Goal: Task Accomplishment & Management: Use online tool/utility

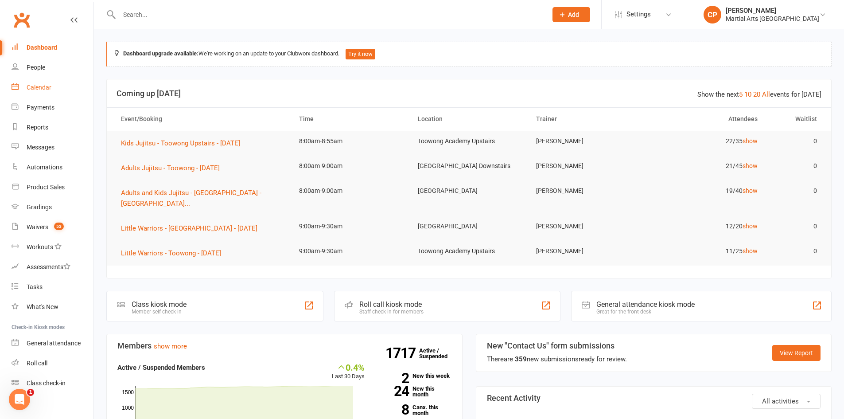
drag, startPoint x: 35, startPoint y: 90, endPoint x: 146, endPoint y: 125, distance: 116.3
click at [35, 90] on div "Calendar" at bounding box center [39, 87] width 25 height 7
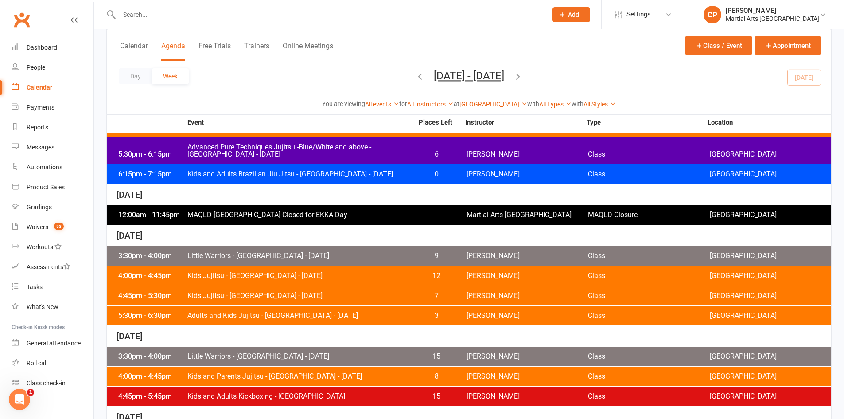
scroll to position [354, 0]
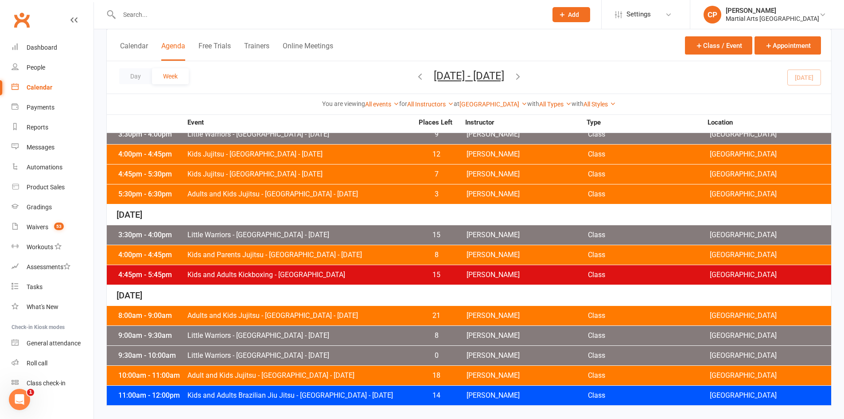
click at [292, 339] on div "9:00am - 9:30am Little Warriors - Jamboree Heights - Saturday 8 Shane Philpot C…" at bounding box center [469, 335] width 724 height 19
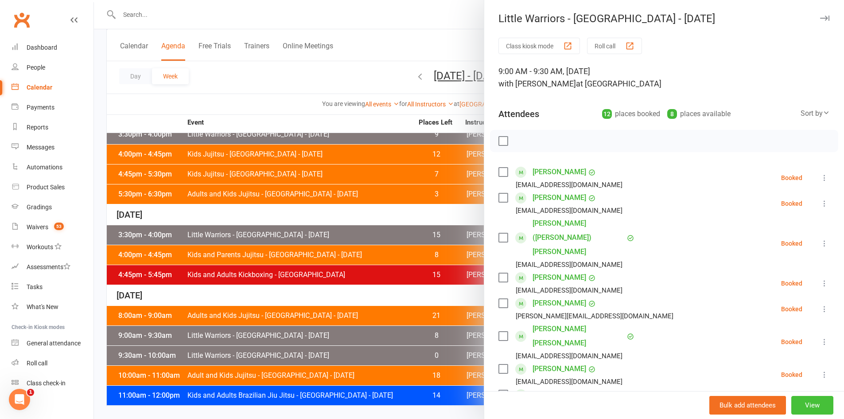
click at [793, 402] on button "View" at bounding box center [812, 405] width 42 height 19
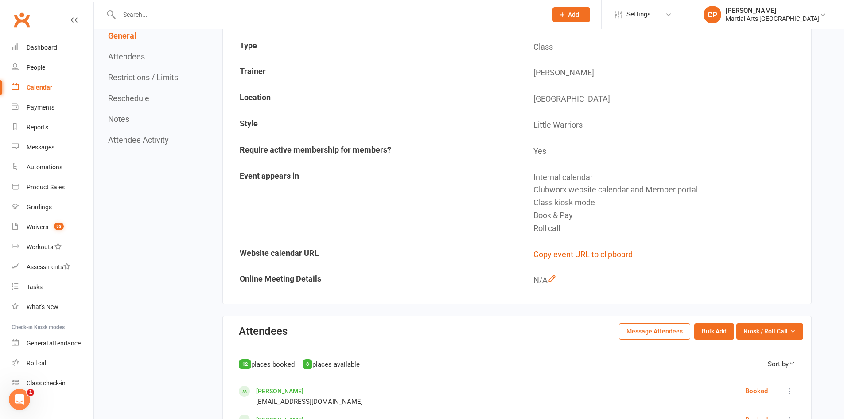
scroll to position [222, 0]
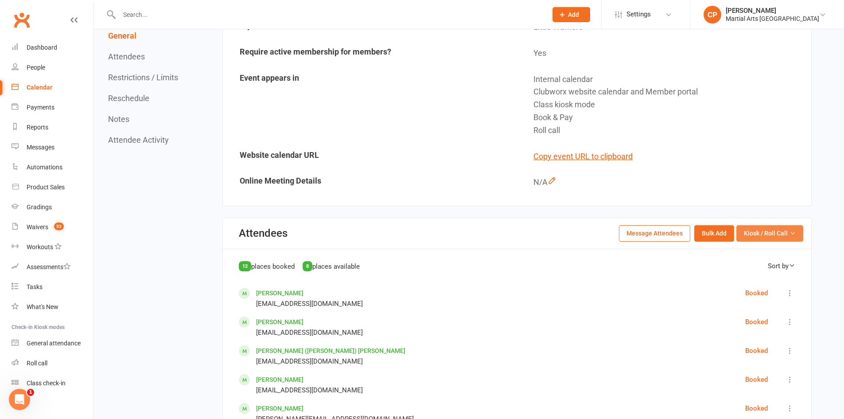
click at [776, 235] on span "Kiosk / Roll Call" at bounding box center [766, 233] width 44 height 10
click at [751, 271] on link "Enter Roll Call" at bounding box center [759, 271] width 88 height 18
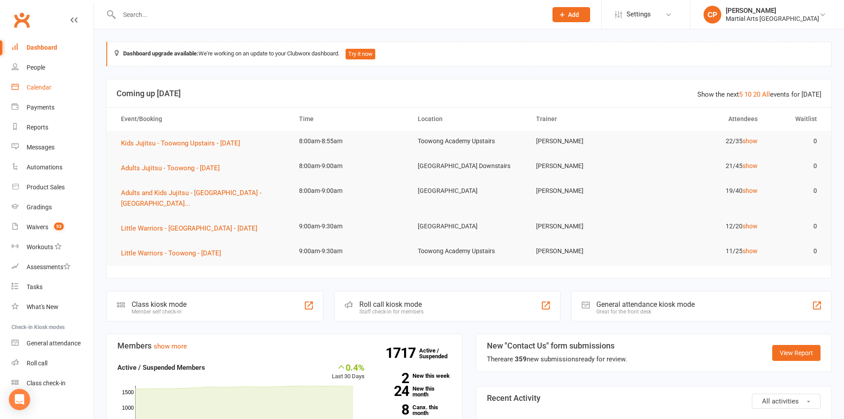
click at [46, 85] on div "Calendar" at bounding box center [39, 87] width 25 height 7
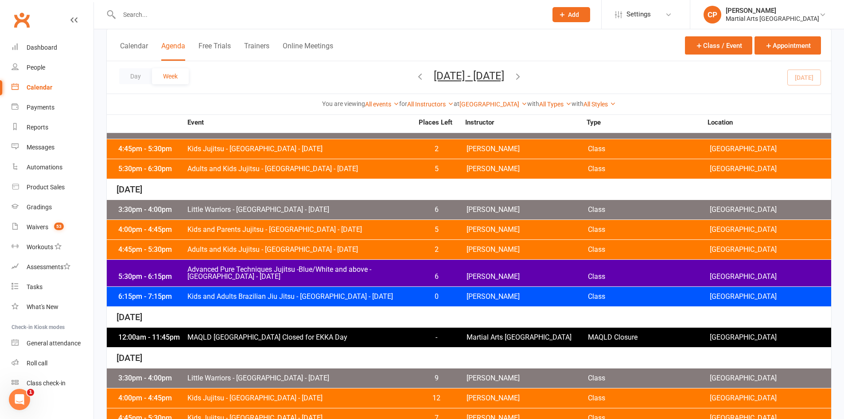
scroll to position [354, 0]
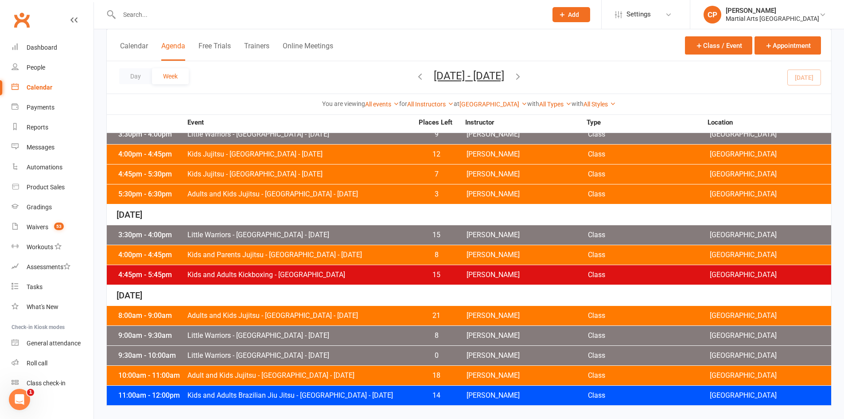
click at [358, 399] on div "11:00am - 12:00pm Kids and Adults Brazilian Jiu Jitsu - Jamboree Heights - Satu…" at bounding box center [469, 394] width 724 height 19
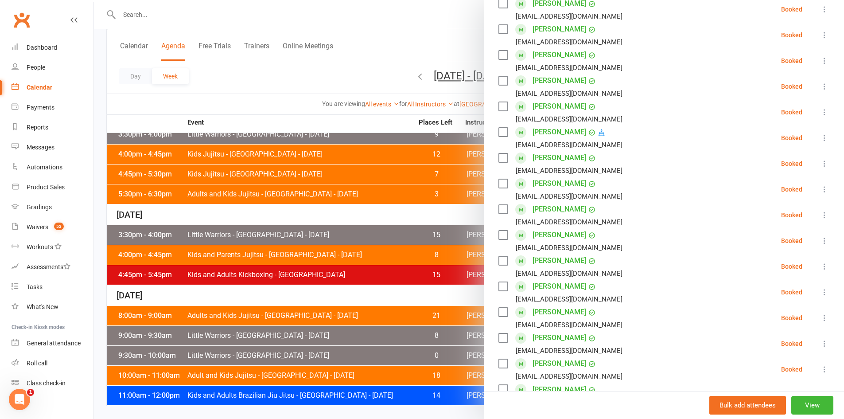
scroll to position [167, 0]
click at [816, 409] on button "View" at bounding box center [812, 405] width 42 height 19
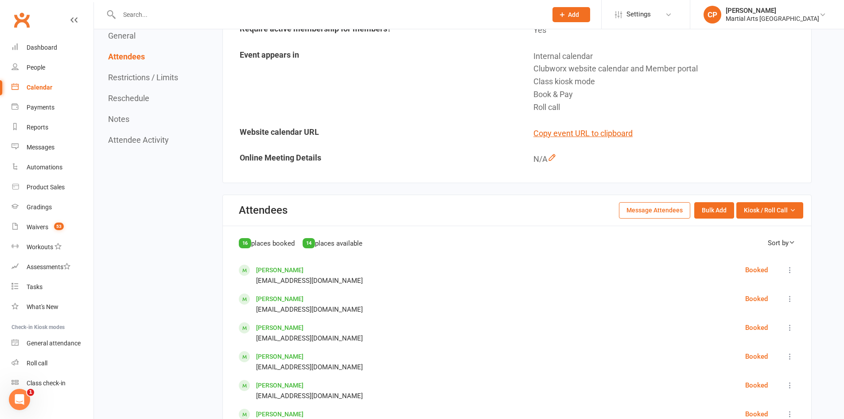
scroll to position [266, 0]
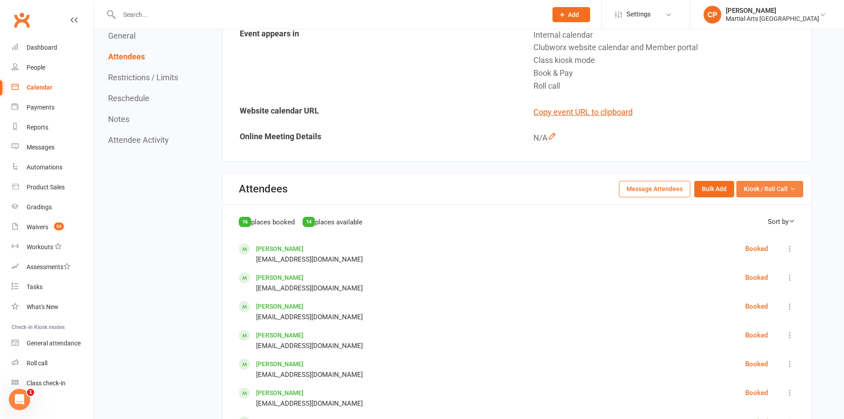
click at [775, 194] on span "Kiosk / Roll Call" at bounding box center [766, 189] width 44 height 10
click at [750, 226] on link "Enter Roll Call" at bounding box center [759, 227] width 88 height 18
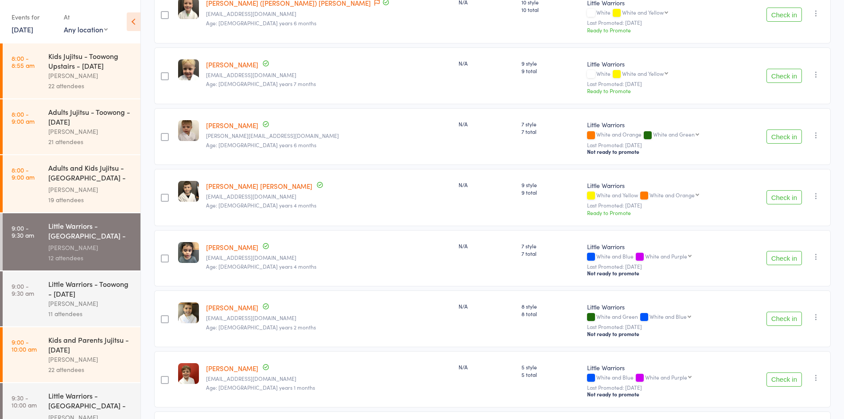
scroll to position [257, 0]
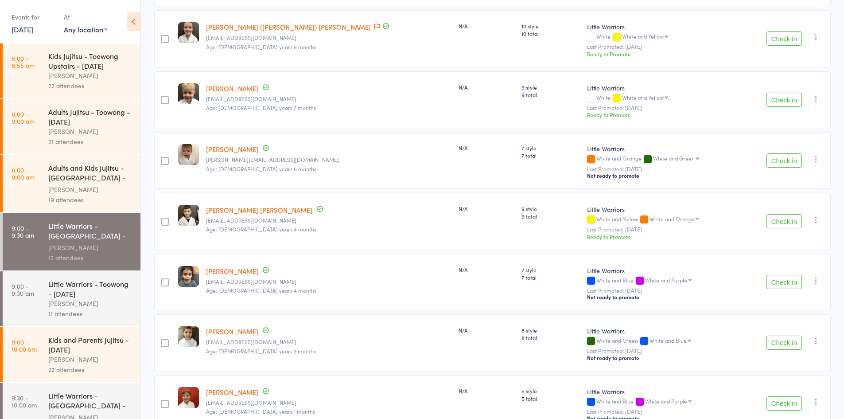
click at [789, 277] on button "Check in" at bounding box center [783, 282] width 35 height 14
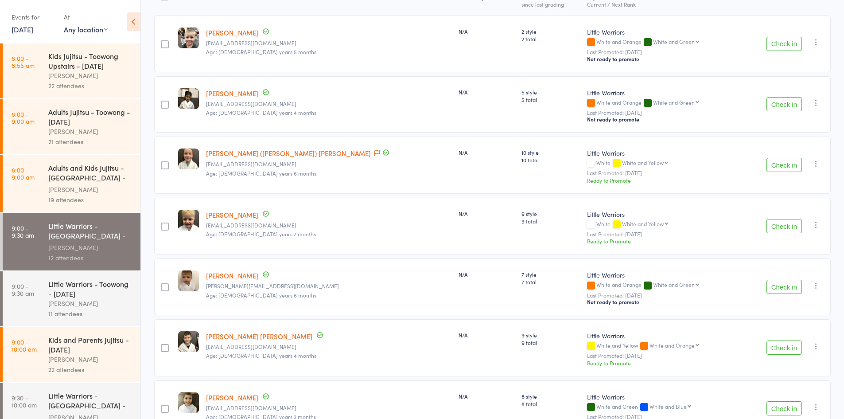
scroll to position [133, 0]
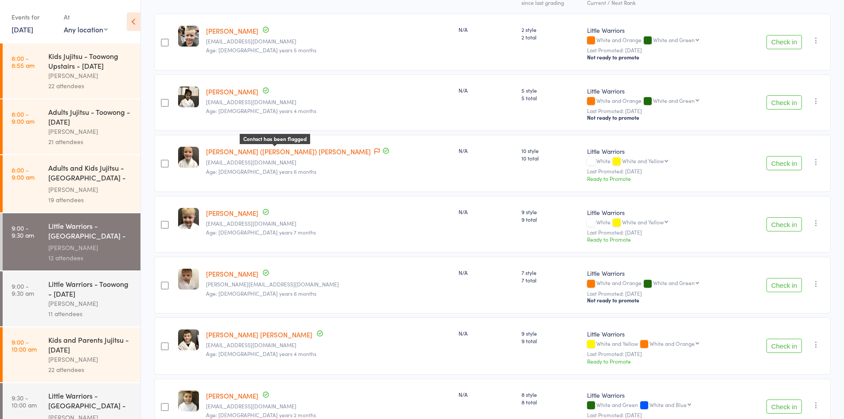
click at [374, 151] on icon at bounding box center [376, 151] width 5 height 6
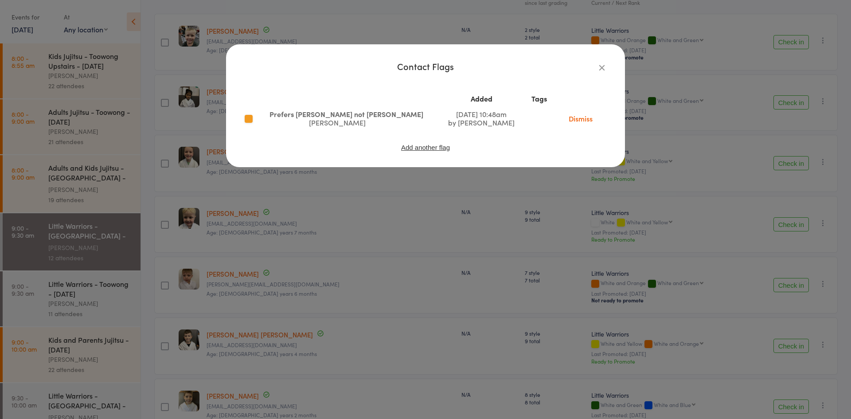
click at [601, 69] on icon "button" at bounding box center [602, 67] width 10 height 10
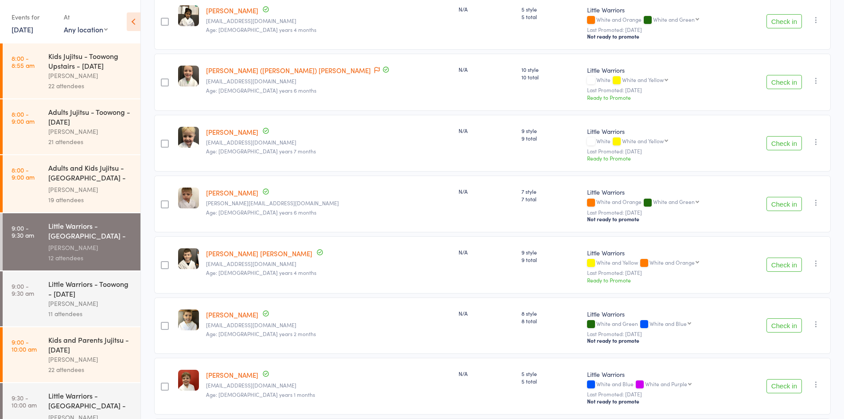
scroll to position [222, 0]
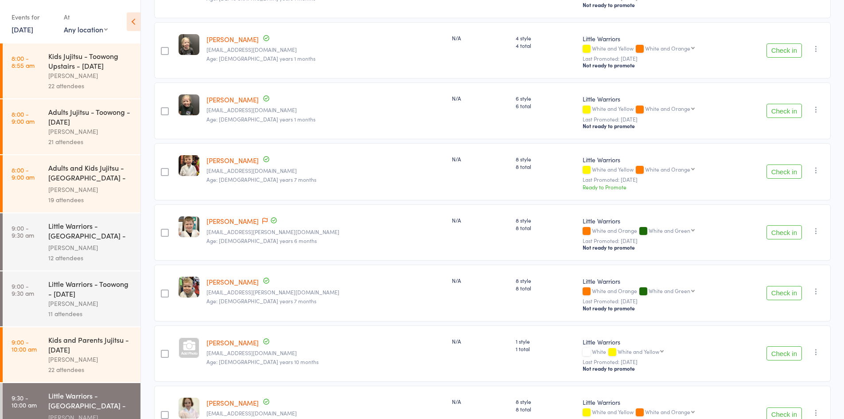
scroll to position [956, 0]
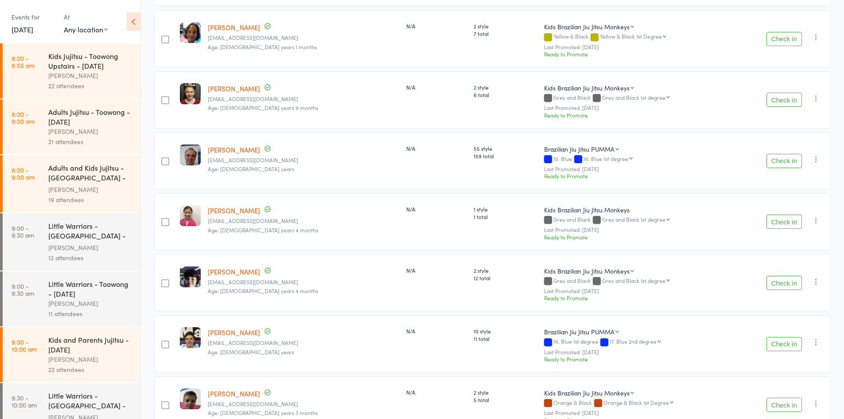
scroll to position [713, 0]
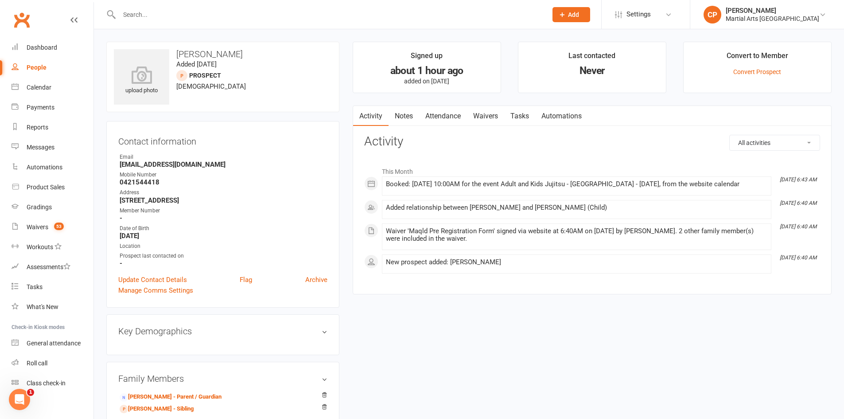
click at [486, 113] on link "Waivers" at bounding box center [485, 116] width 37 height 20
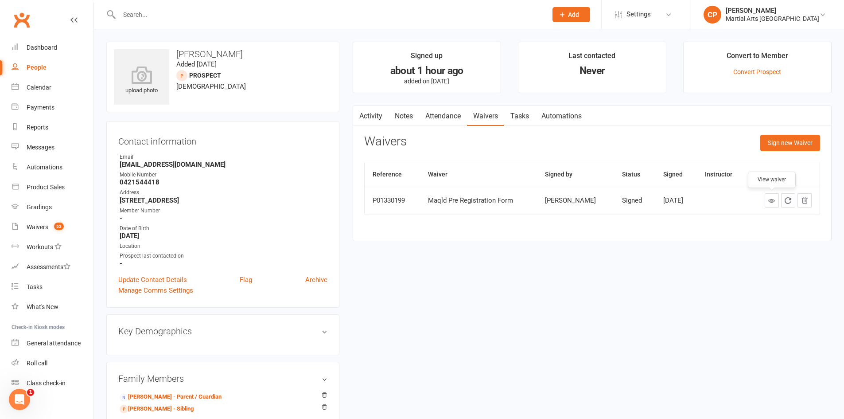
click at [769, 203] on icon at bounding box center [771, 200] width 7 height 7
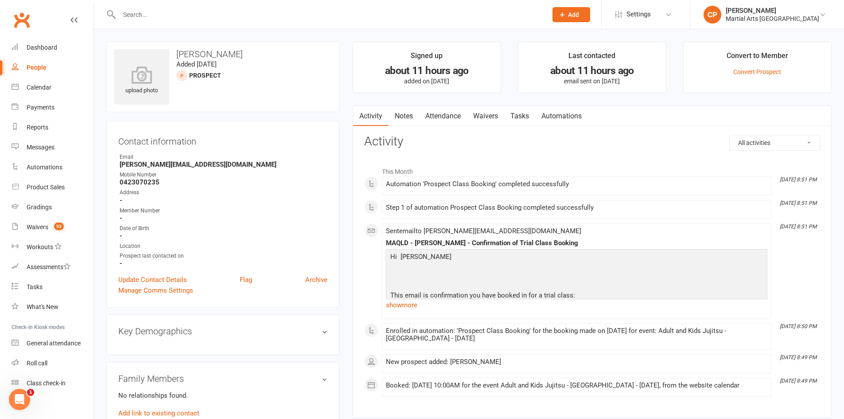
click at [493, 117] on link "Waivers" at bounding box center [485, 116] width 37 height 20
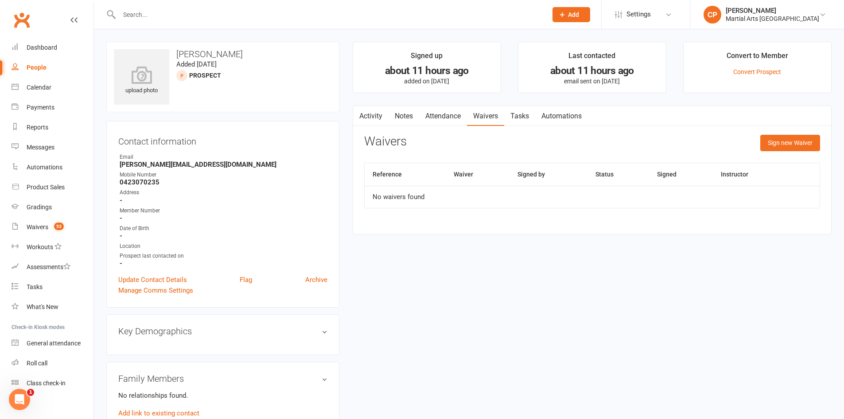
click at [376, 117] on link "Activity" at bounding box center [370, 116] width 35 height 20
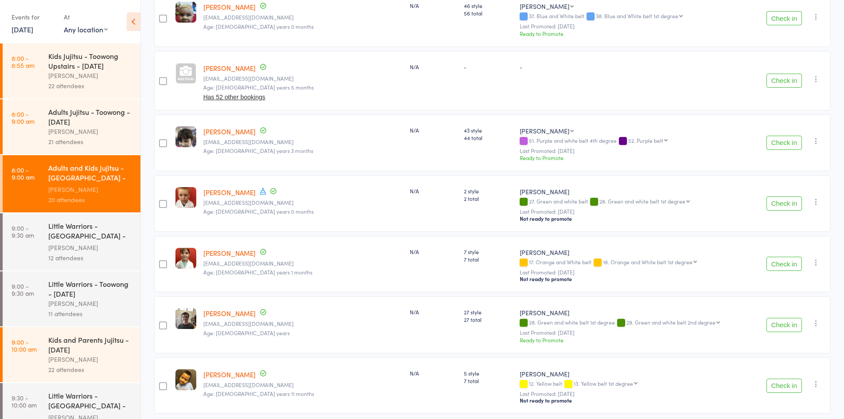
scroll to position [960, 0]
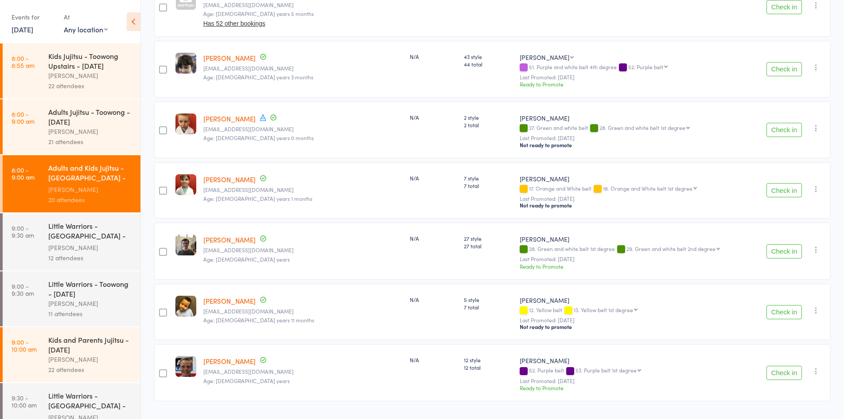
click at [791, 365] on button "Check in" at bounding box center [783, 372] width 35 height 14
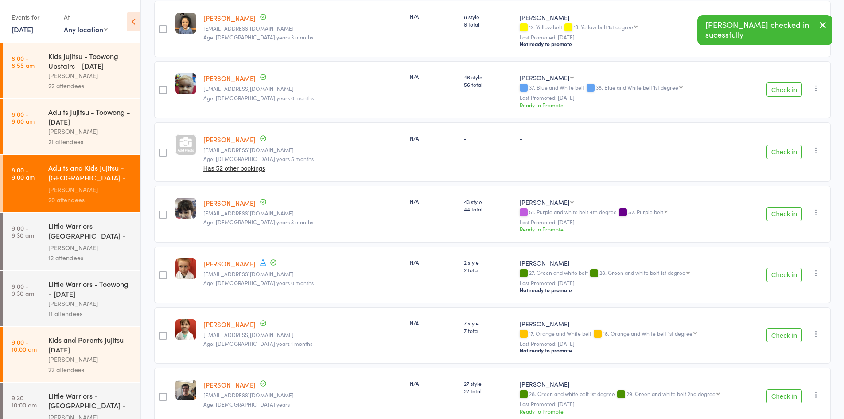
scroll to position [811, 0]
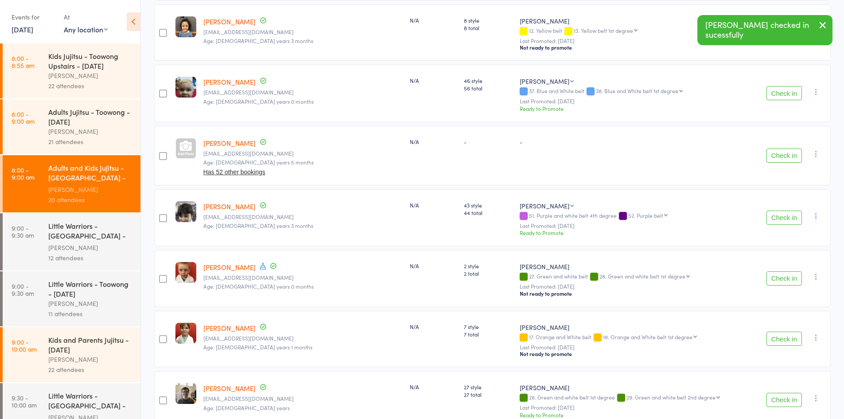
click at [779, 148] on button "Check in" at bounding box center [783, 155] width 35 height 14
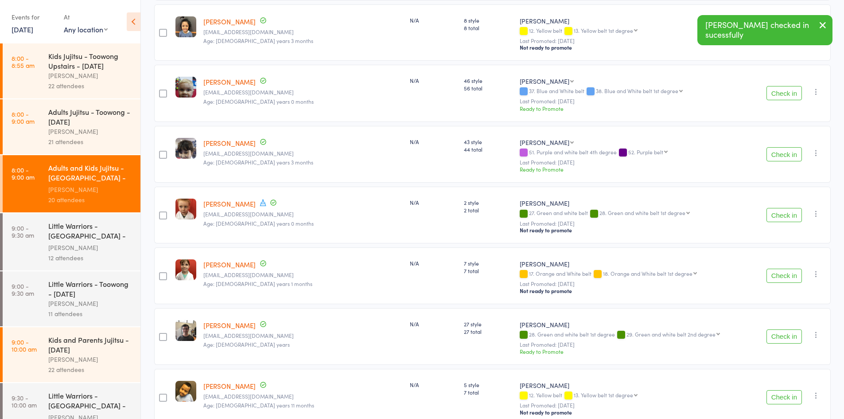
click at [782, 86] on button "Check in" at bounding box center [783, 93] width 35 height 14
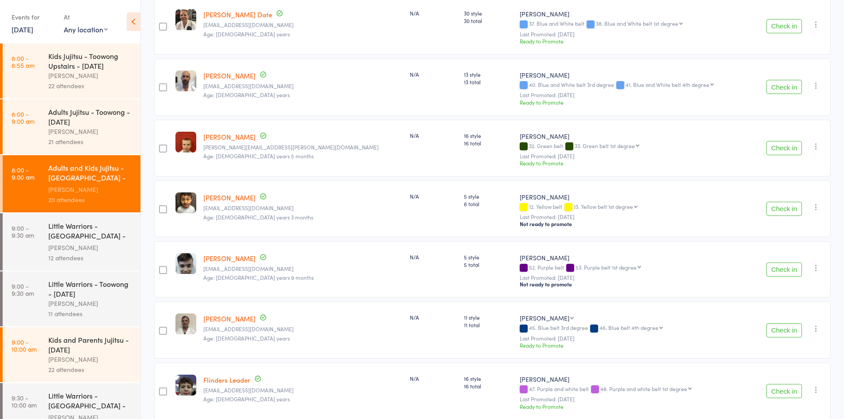
scroll to position [378, 0]
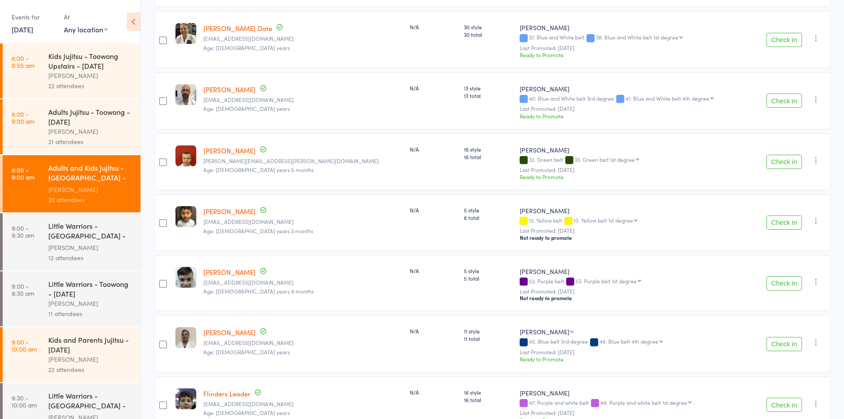
click at [776, 96] on button "Check in" at bounding box center [783, 100] width 35 height 14
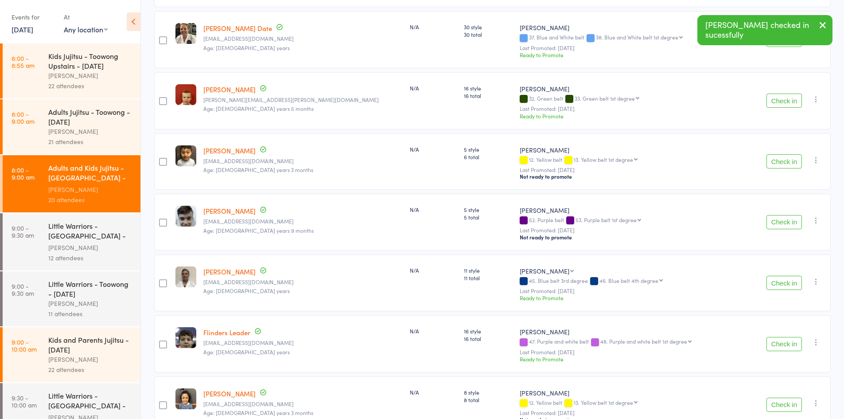
click at [776, 96] on button "Check in" at bounding box center [783, 100] width 35 height 14
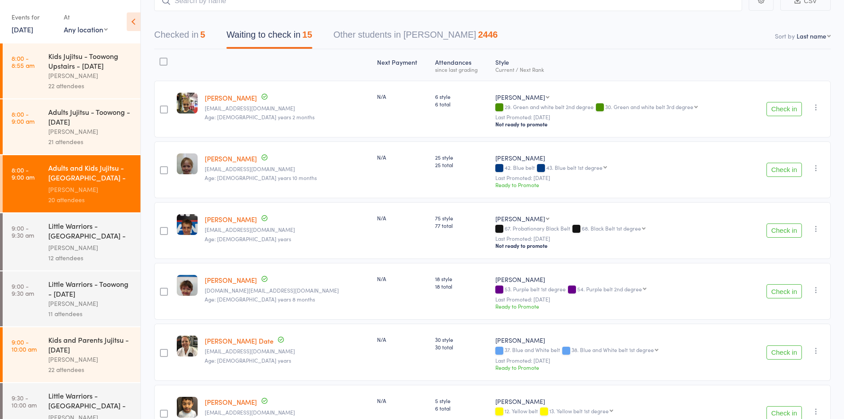
scroll to position [0, 0]
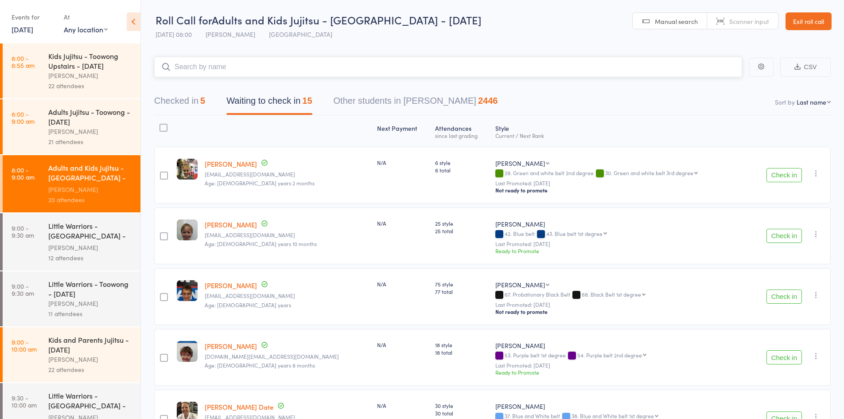
click at [235, 66] on input "search" at bounding box center [448, 67] width 588 height 20
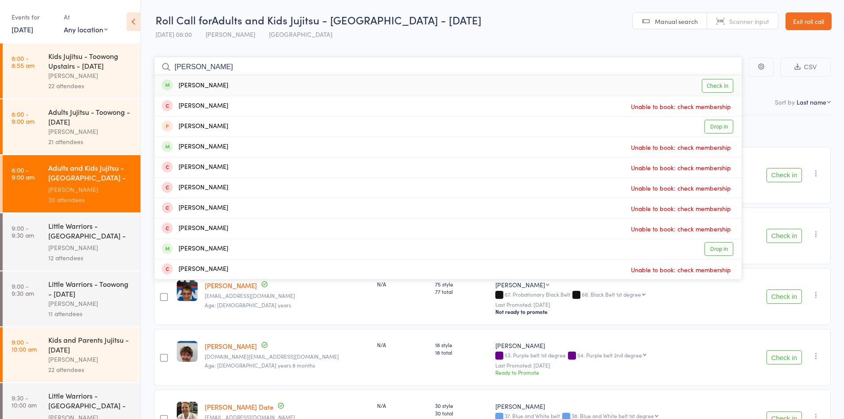
type input "darsh"
click at [721, 85] on link "Check in" at bounding box center [717, 86] width 31 height 14
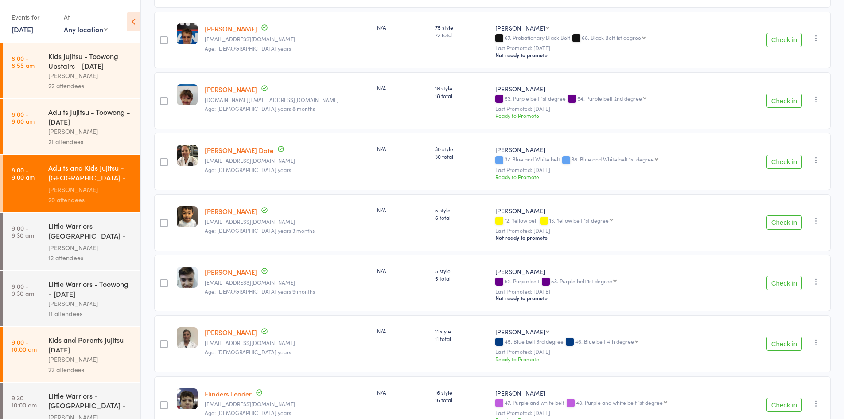
scroll to position [222, 0]
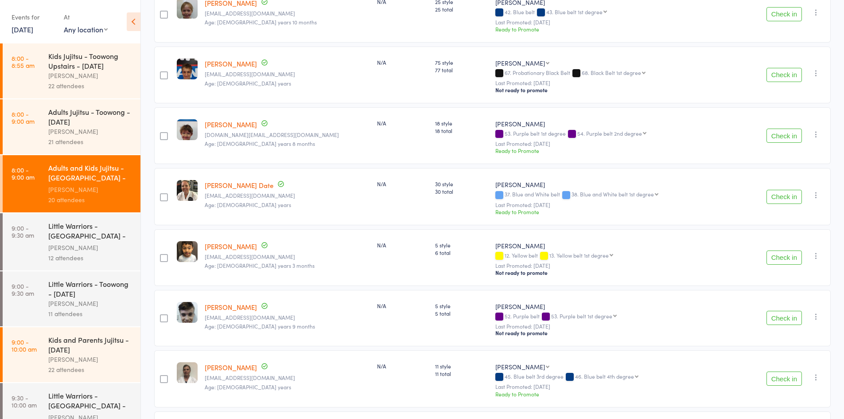
click at [790, 74] on button "Check in" at bounding box center [783, 75] width 35 height 14
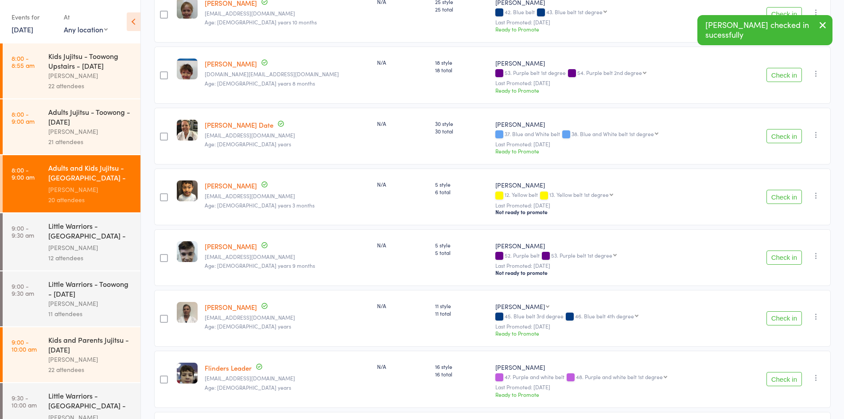
click at [790, 74] on button "Check in" at bounding box center [783, 75] width 35 height 14
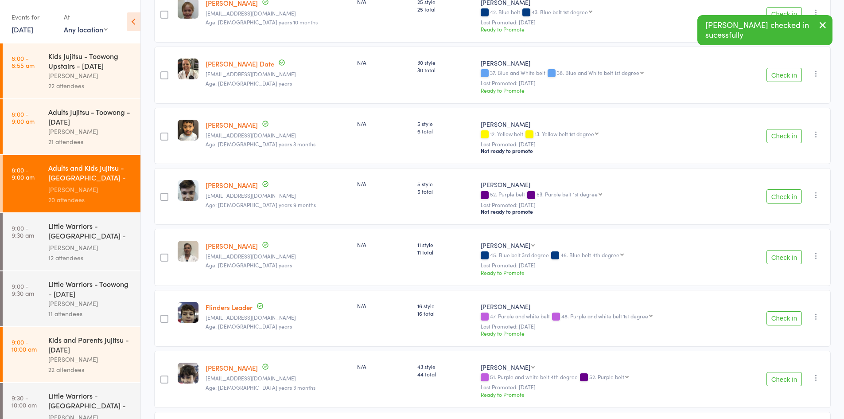
scroll to position [479, 0]
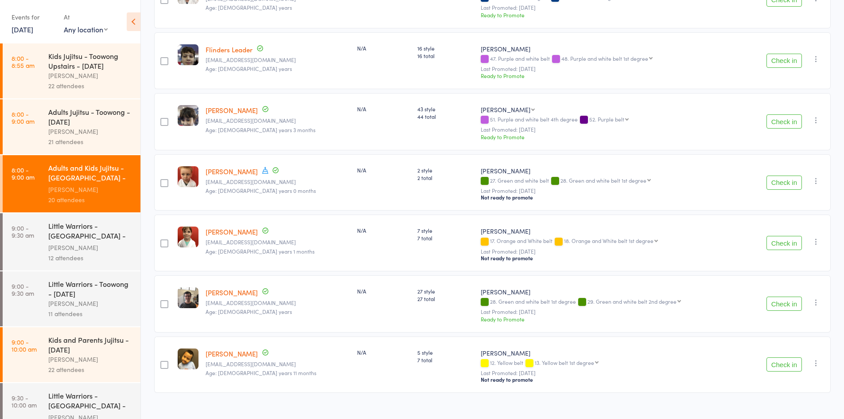
click at [797, 296] on button "Check in" at bounding box center [783, 303] width 35 height 14
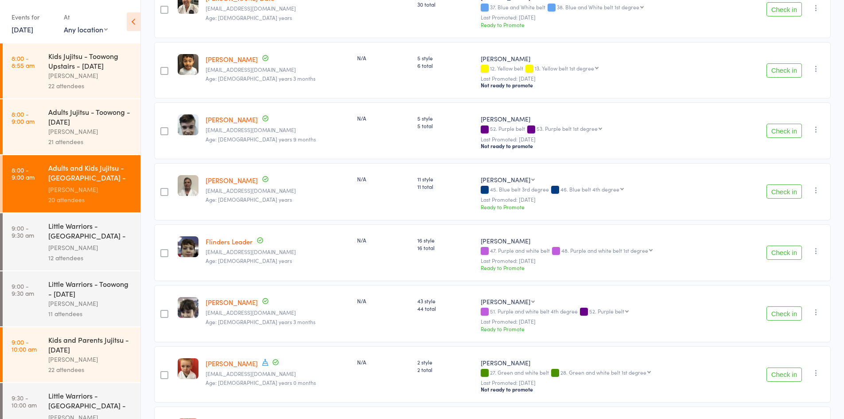
scroll to position [287, 0]
click at [782, 68] on button "Check in" at bounding box center [783, 71] width 35 height 14
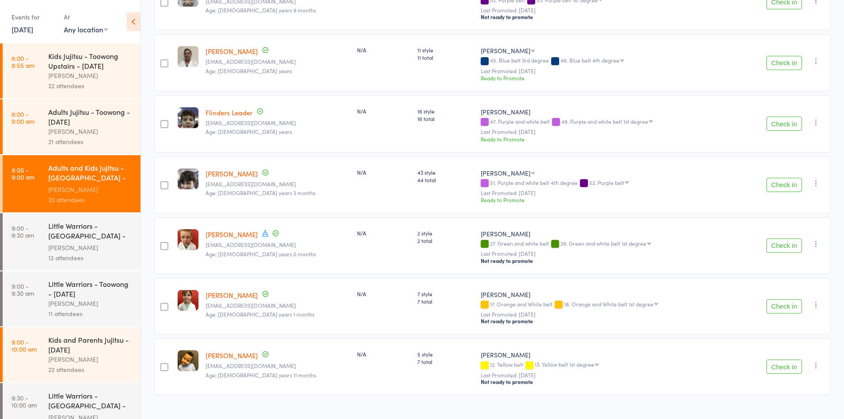
scroll to position [360, 0]
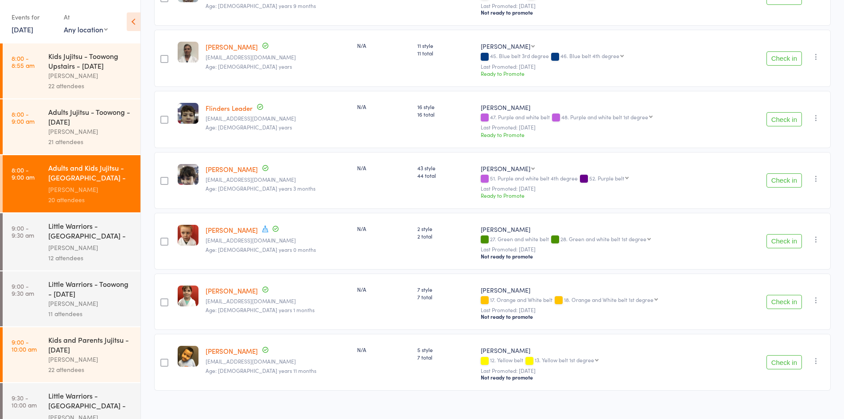
click at [791, 113] on button "Check in" at bounding box center [783, 119] width 35 height 14
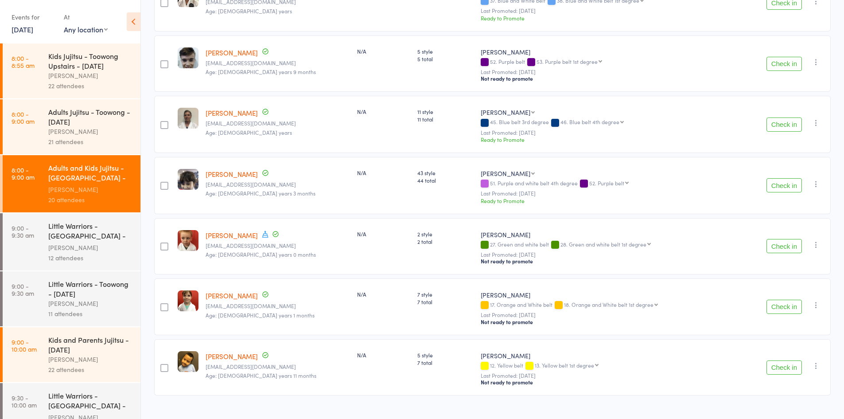
scroll to position [300, 0]
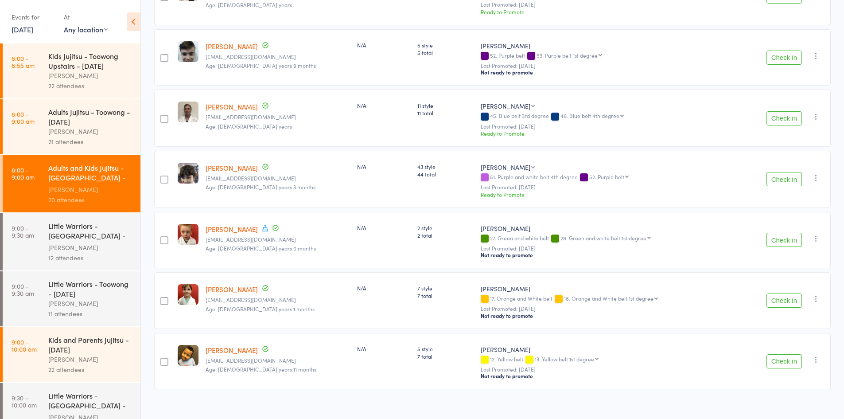
click at [790, 355] on button "Check in" at bounding box center [783, 361] width 35 height 14
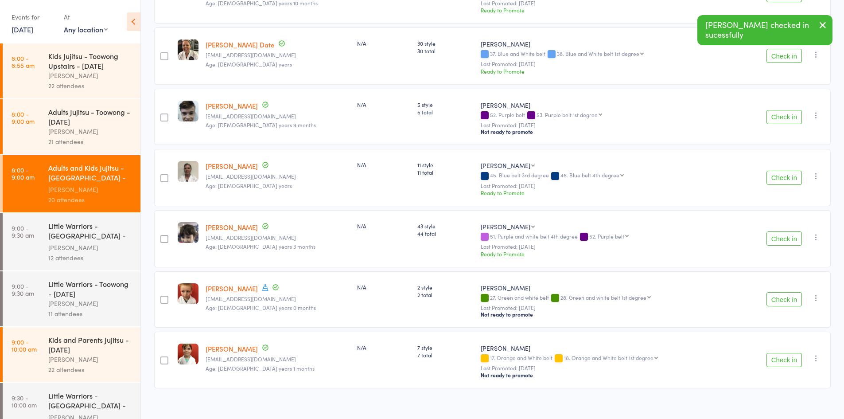
click at [790, 357] on button "Check in" at bounding box center [783, 360] width 35 height 14
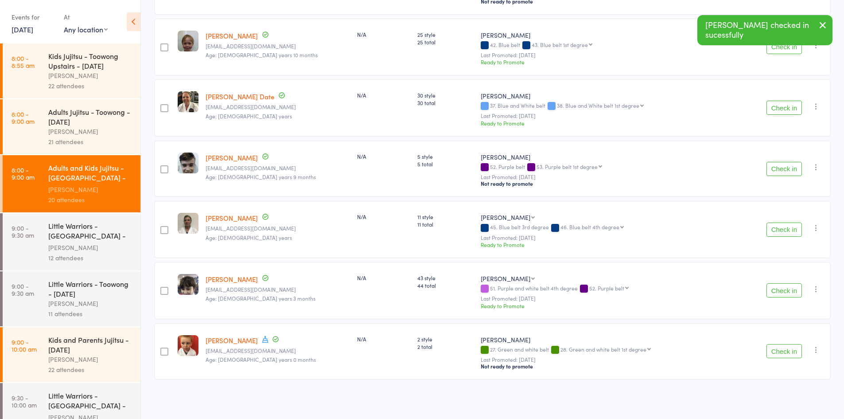
scroll to position [181, 0]
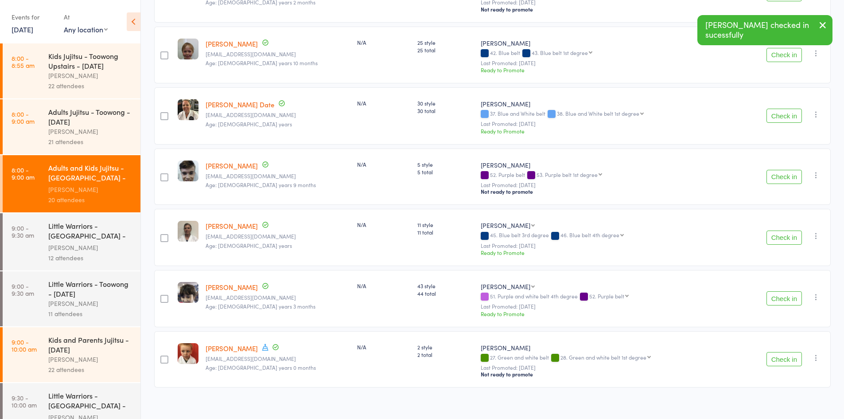
click at [798, 170] on button "Check in" at bounding box center [783, 177] width 35 height 14
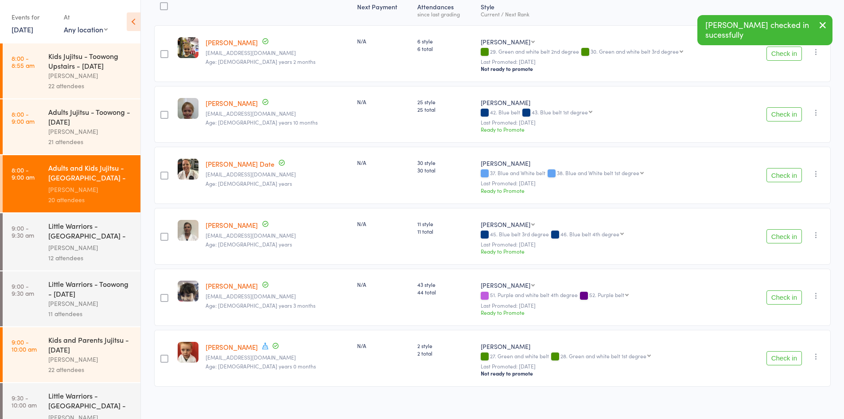
scroll to position [0, 0]
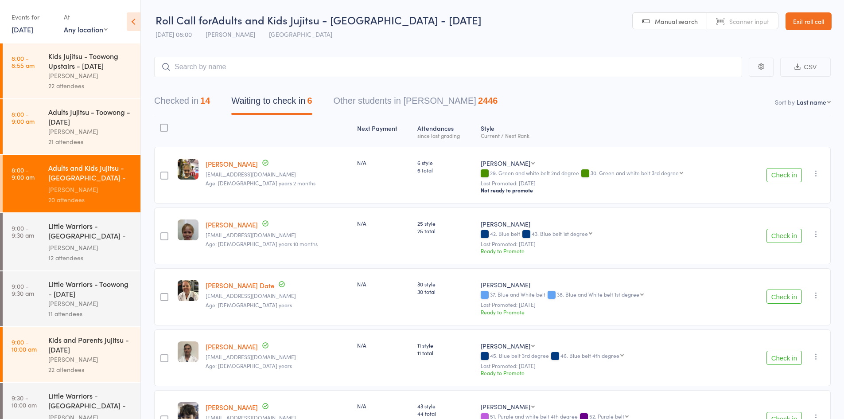
click at [789, 173] on button "Check in" at bounding box center [783, 175] width 35 height 14
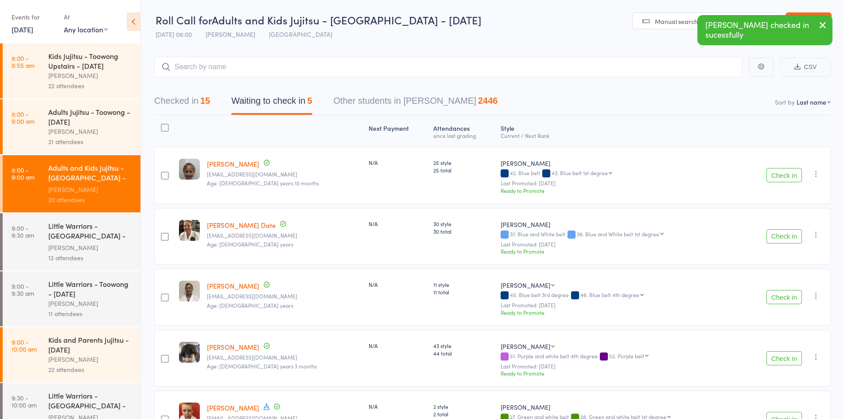
click at [815, 173] on icon "button" at bounding box center [816, 173] width 9 height 9
click at [800, 261] on li "Mark absent" at bounding box center [784, 263] width 73 height 12
click at [815, 233] on icon "button" at bounding box center [816, 234] width 9 height 9
click at [796, 319] on li "Mark absent" at bounding box center [784, 323] width 73 height 12
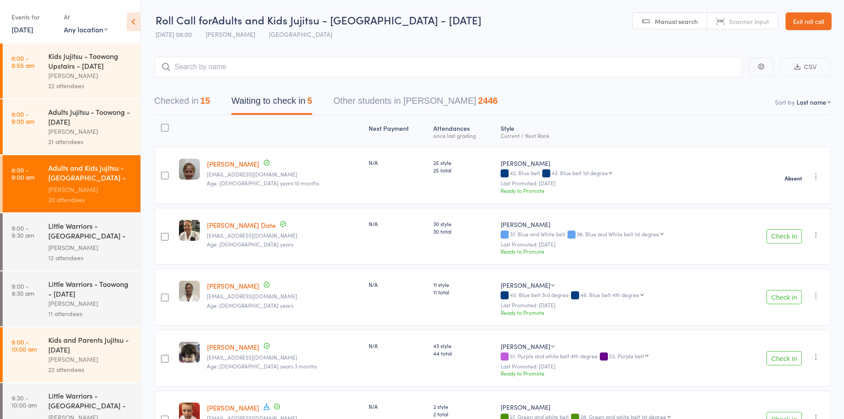
click at [815, 296] on icon "button" at bounding box center [816, 295] width 9 height 9
click at [795, 380] on li "Mark absent" at bounding box center [784, 384] width 73 height 12
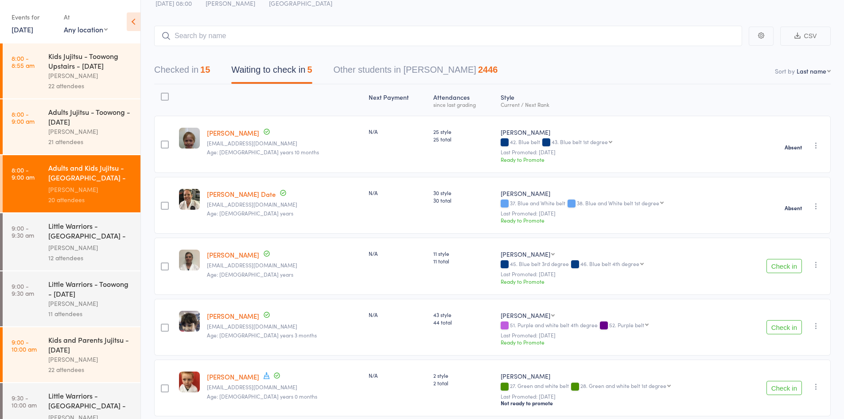
scroll to position [62, 0]
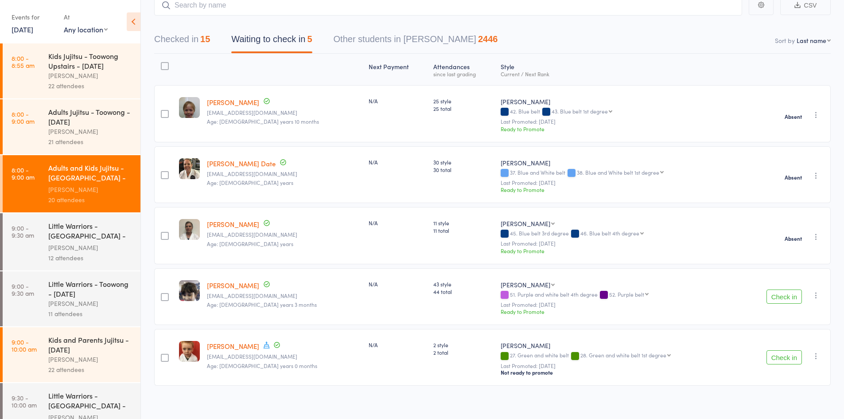
click at [815, 292] on icon "button" at bounding box center [816, 295] width 9 height 9
click at [800, 380] on li "Mark absent" at bounding box center [784, 384] width 73 height 12
click at [814, 352] on icon "button" at bounding box center [816, 355] width 9 height 9
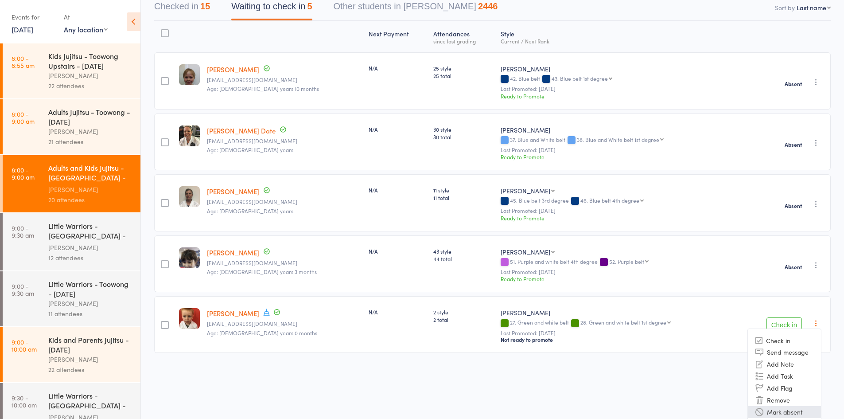
click at [792, 406] on li "Mark absent" at bounding box center [784, 412] width 73 height 12
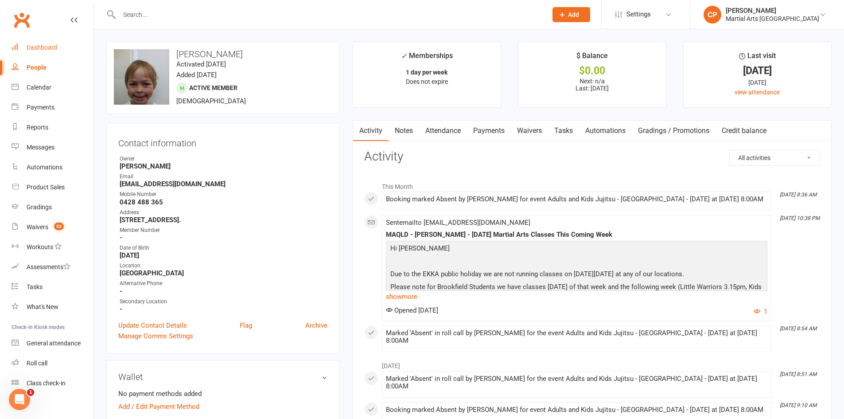
click at [37, 51] on div "Dashboard" at bounding box center [42, 47] width 31 height 7
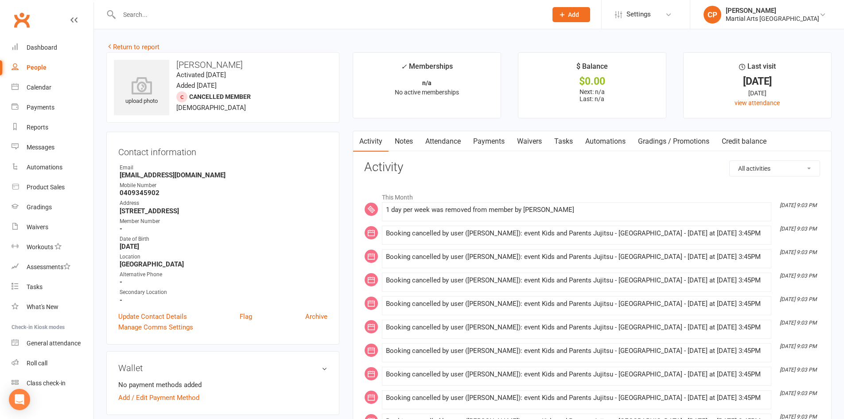
click at [403, 145] on link "Notes" at bounding box center [404, 141] width 31 height 20
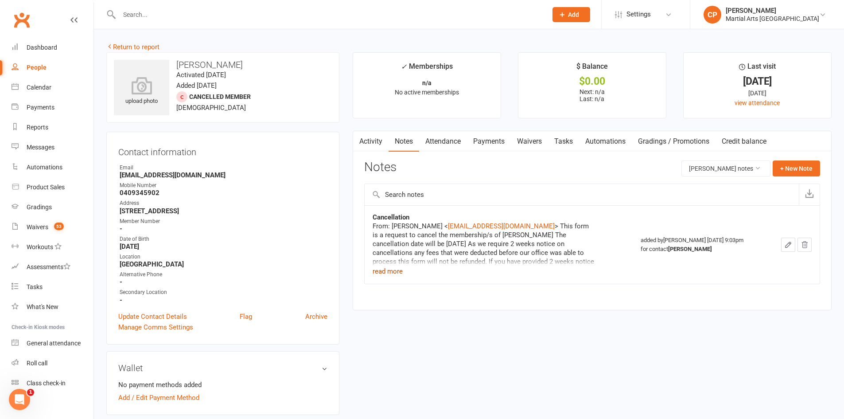
click at [389, 272] on button "read more" at bounding box center [388, 271] width 30 height 11
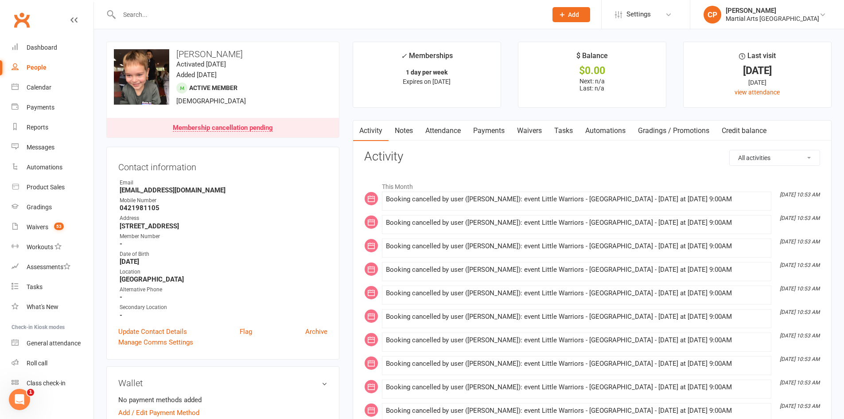
click at [406, 130] on link "Notes" at bounding box center [404, 131] width 31 height 20
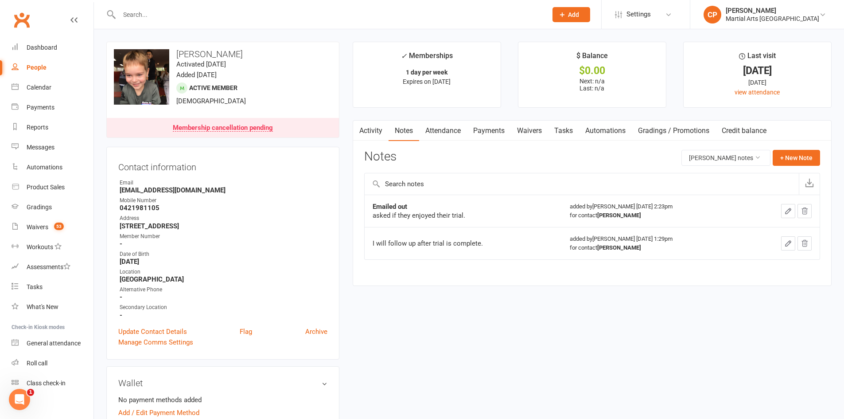
click at [372, 132] on link "Activity" at bounding box center [370, 131] width 35 height 20
